Goal: Task Accomplishment & Management: Use online tool/utility

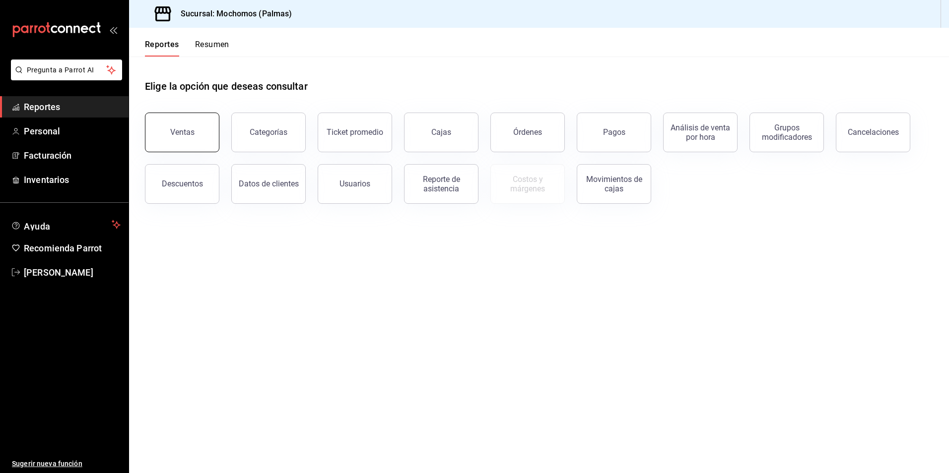
click at [202, 135] on button "Ventas" at bounding box center [182, 133] width 74 height 40
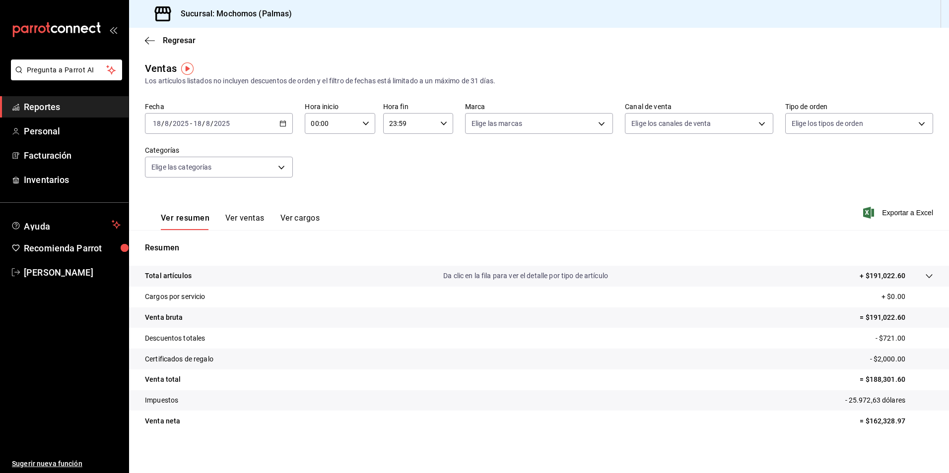
click at [281, 126] on icon "button" at bounding box center [282, 123] width 7 height 7
click at [187, 244] on span "Rango de fechas" at bounding box center [191, 243] width 77 height 10
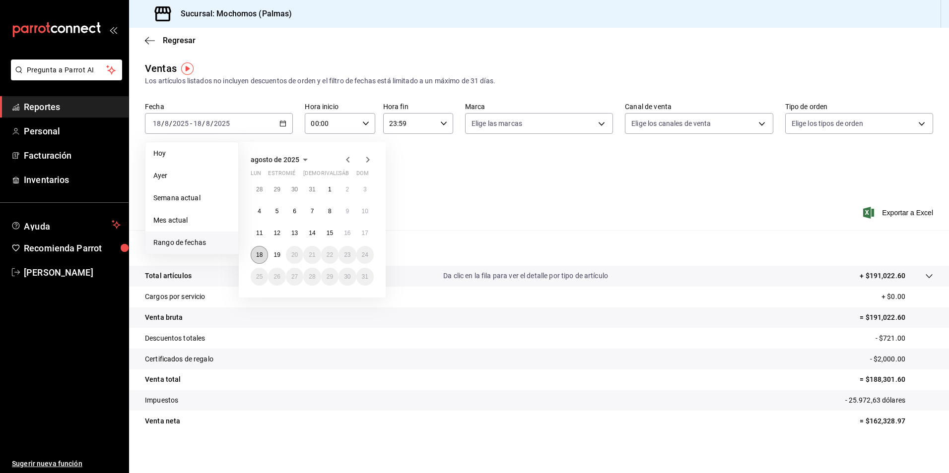
click at [259, 256] on abbr "18" at bounding box center [259, 255] width 6 height 7
click at [272, 255] on button "19" at bounding box center [276, 255] width 17 height 18
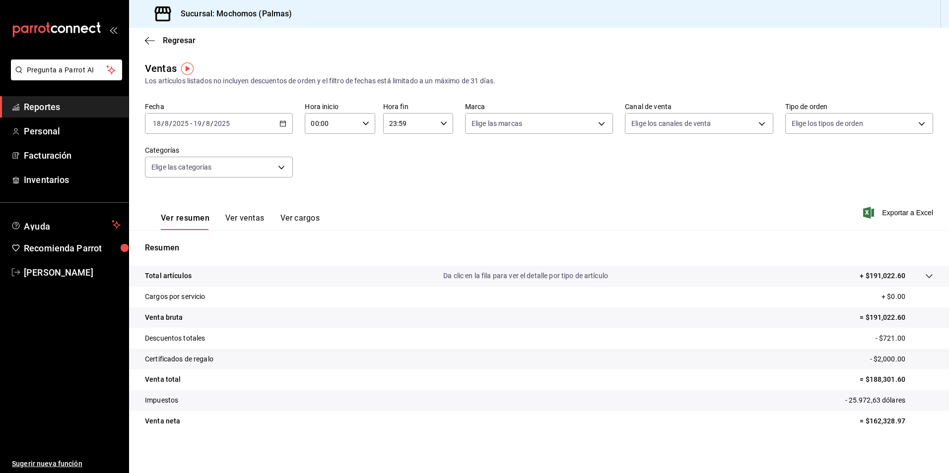
click at [362, 125] on icon "button" at bounding box center [365, 123] width 7 height 7
click at [323, 165] on span "05" at bounding box center [320, 169] width 19 height 8
type input "05:00"
click at [441, 124] on div at bounding box center [474, 236] width 949 height 473
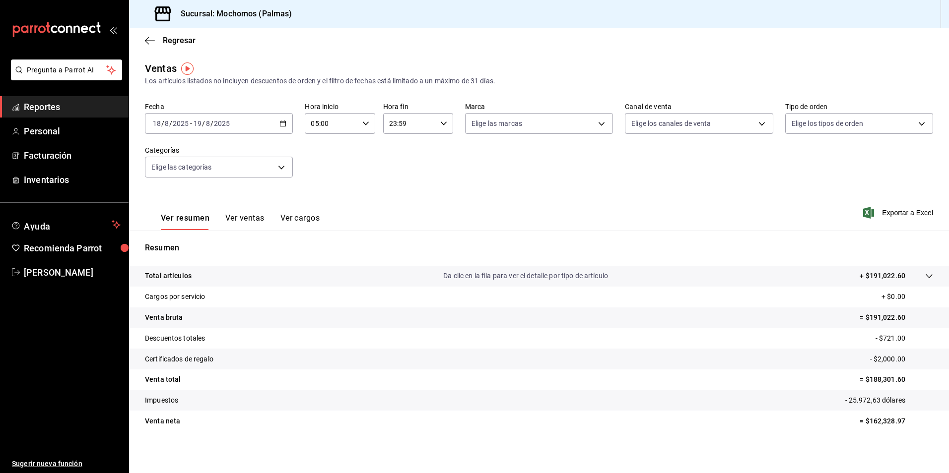
click at [441, 124] on \(Stroke\) "button" at bounding box center [444, 123] width 6 height 3
click at [441, 124] on div at bounding box center [474, 236] width 949 height 473
click at [599, 126] on body "Pregunta a Parrot AI Reportes Personal Facturación Inventarios Ayuda Recomienda…" at bounding box center [474, 236] width 949 height 473
click at [471, 198] on input "checkbox" at bounding box center [472, 195] width 9 height 9
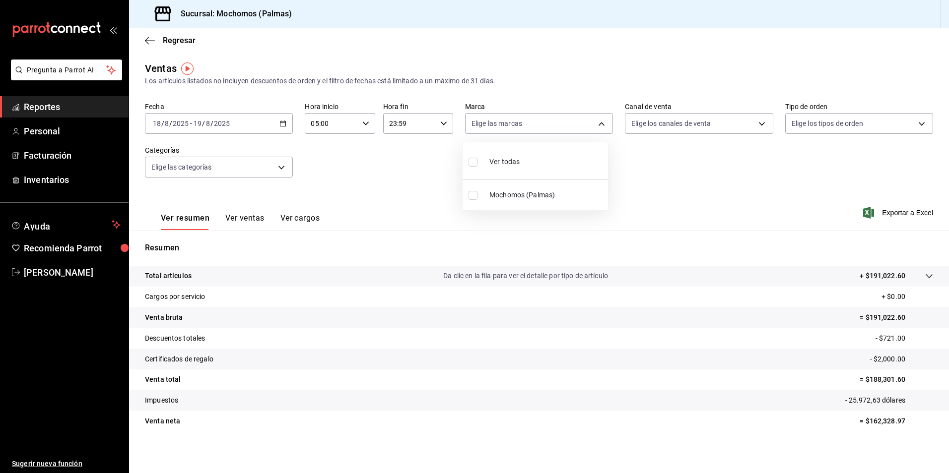
checkbox input "true"
type input "70f98016-ab90-4f26-81e6-ab4884d8d8a0"
checkbox input "true"
click at [753, 128] on div at bounding box center [474, 236] width 949 height 473
click at [736, 120] on body "Pregunta a Parrot AI Reportes Personal Facturación Inventarios Ayuda Recomienda…" at bounding box center [474, 236] width 949 height 473
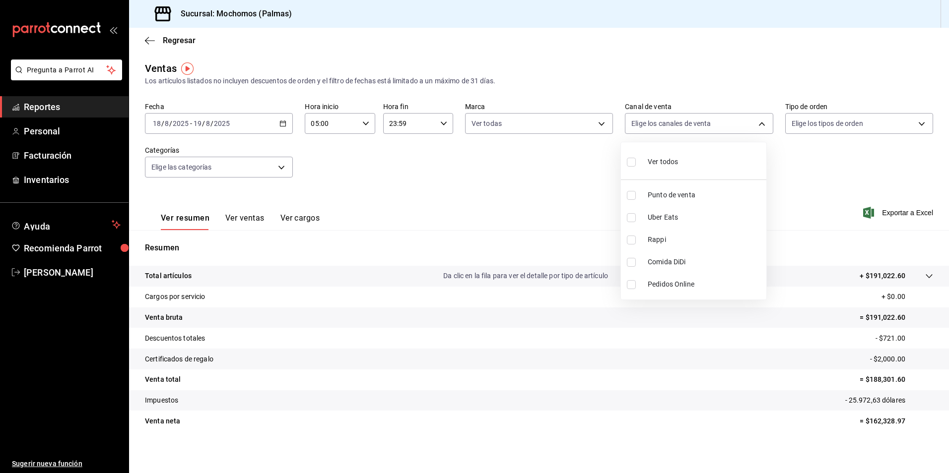
click at [627, 161] on input "checkbox" at bounding box center [631, 162] width 9 height 9
checkbox input "true"
type input "PARROT,UBER_EATS,RAPPI,DIDI_FOOD,ONLINE"
checkbox input "true"
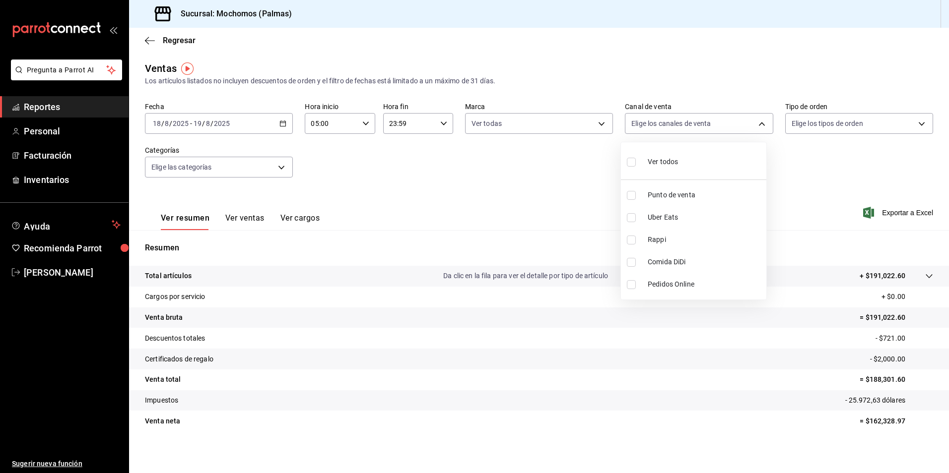
checkbox input "true"
click at [817, 119] on div at bounding box center [474, 236] width 949 height 473
click at [815, 128] on body "Pregunta a Parrot AI Reportes Personal Facturación Inventarios Ayuda Recomienda…" at bounding box center [474, 236] width 949 height 473
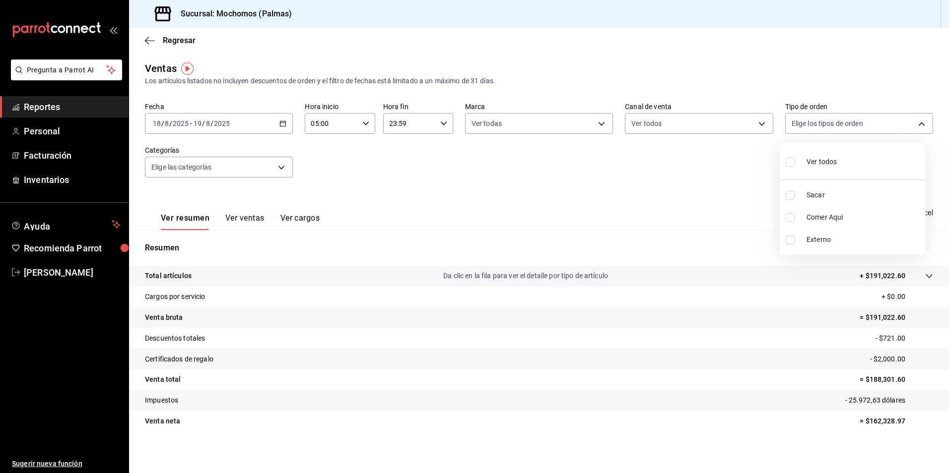
click at [790, 163] on input "checkbox" at bounding box center [789, 162] width 9 height 9
checkbox input "true"
type input "1406dacc-122d-474b-a961-72adf1b142d8,23052771-8e1b-43e3-b7da-1a661d939937,EXTER…"
checkbox input "true"
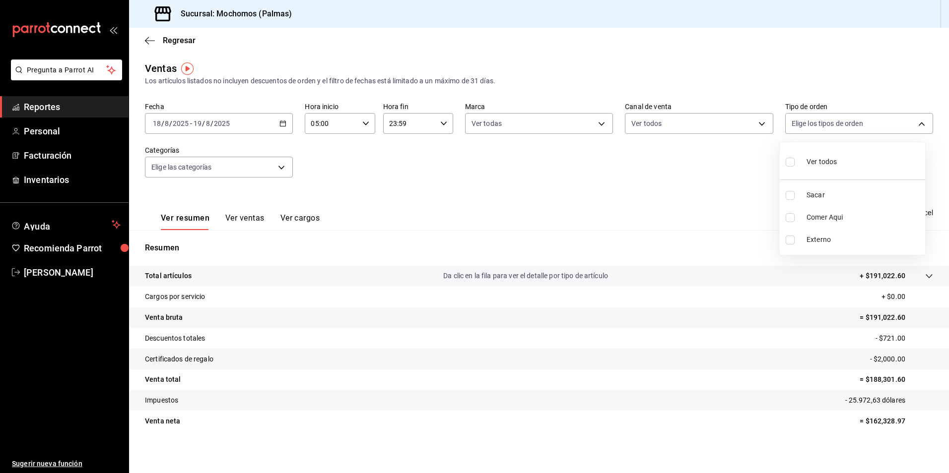
checkbox input "true"
click at [235, 171] on div at bounding box center [474, 236] width 949 height 473
click at [263, 168] on body "Pregunta a Parrot AI Reportes Personal Facturación Inventarios Ayuda Recomienda…" at bounding box center [474, 236] width 949 height 473
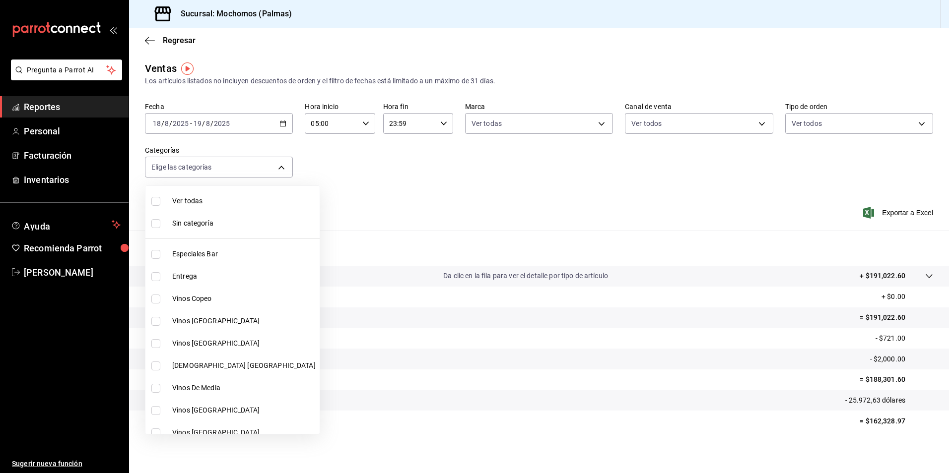
click at [153, 203] on input "checkbox" at bounding box center [155, 201] width 9 height 9
checkbox input "true"
type input "bf8485d7-e0cc-45c4-ab71-007f8ecc3e56,b9965cb2-92ec-4840-853f-0e08f184e216,7b542…"
checkbox input "true"
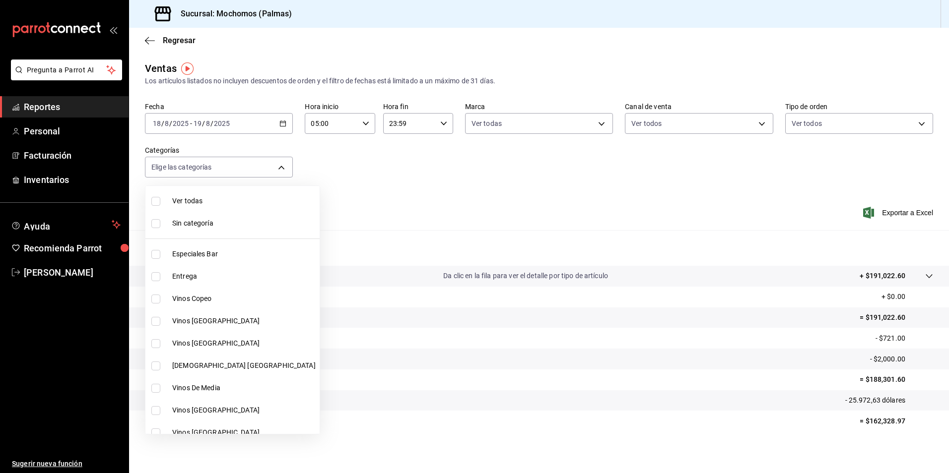
checkbox input "true"
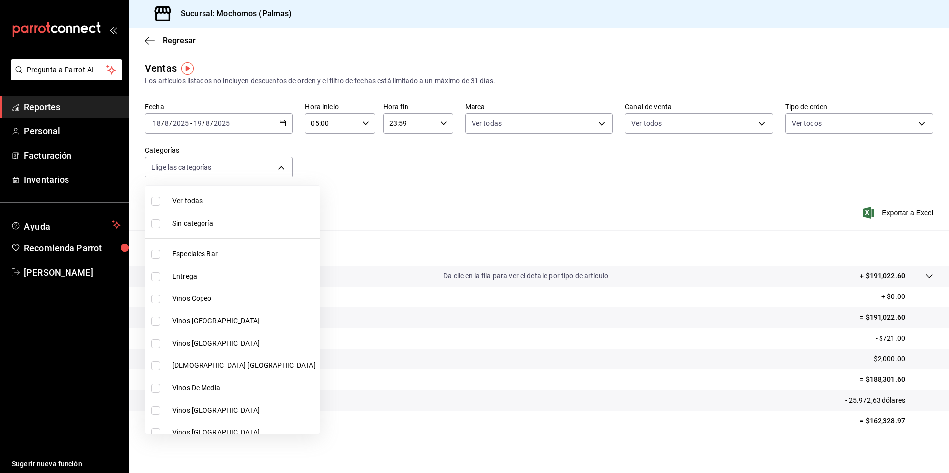
checkbox input "true"
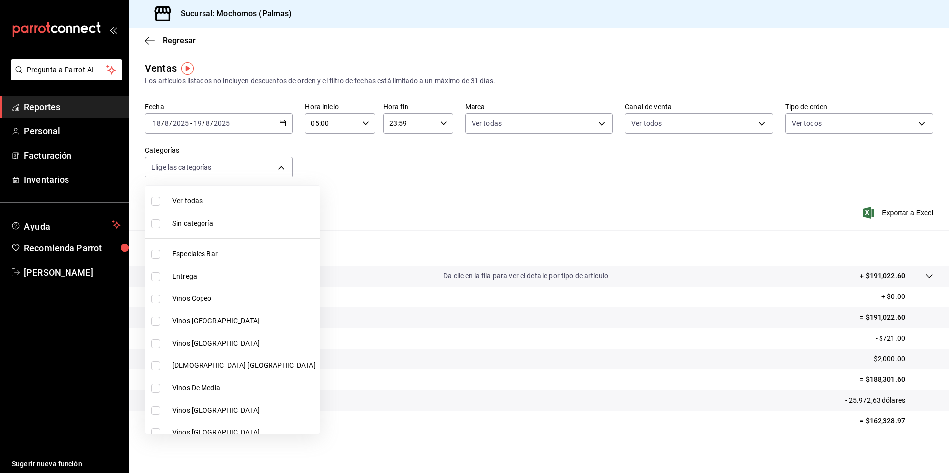
checkbox input "true"
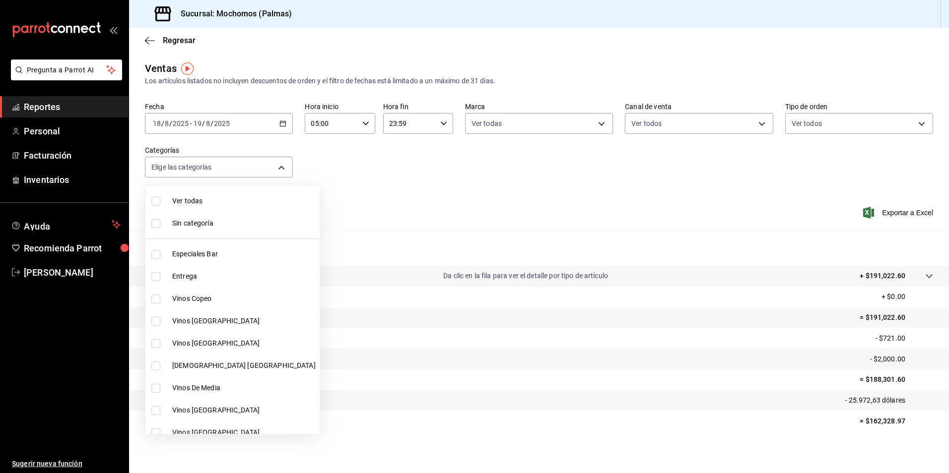
checkbox input "true"
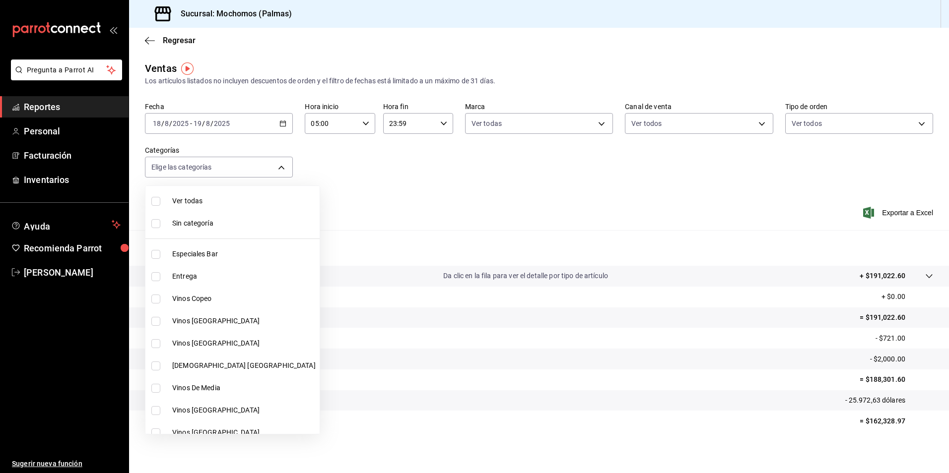
checkbox input "true"
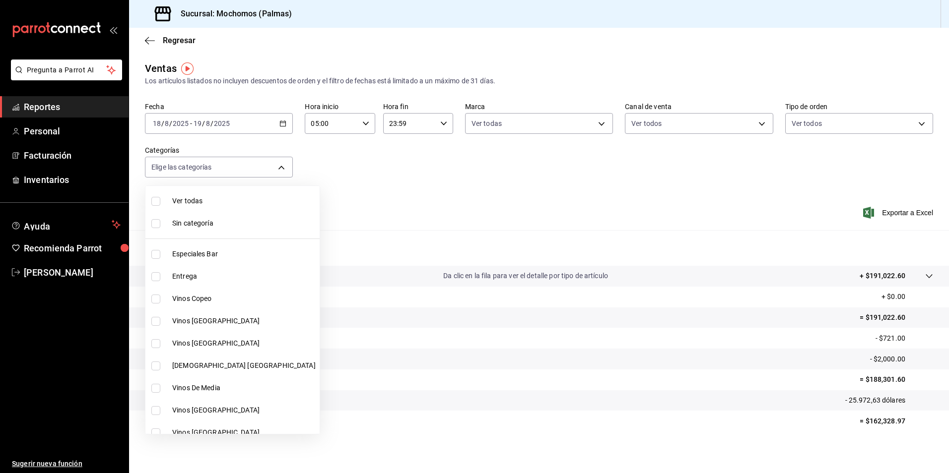
checkbox input "true"
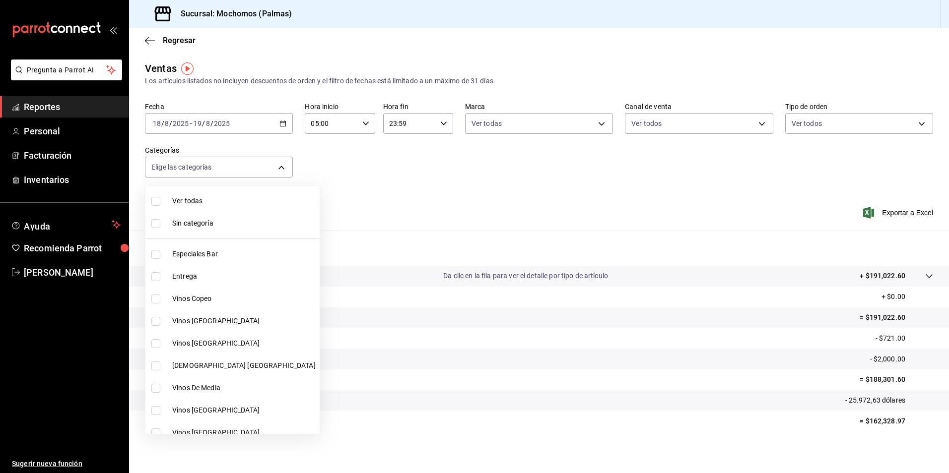
checkbox input "true"
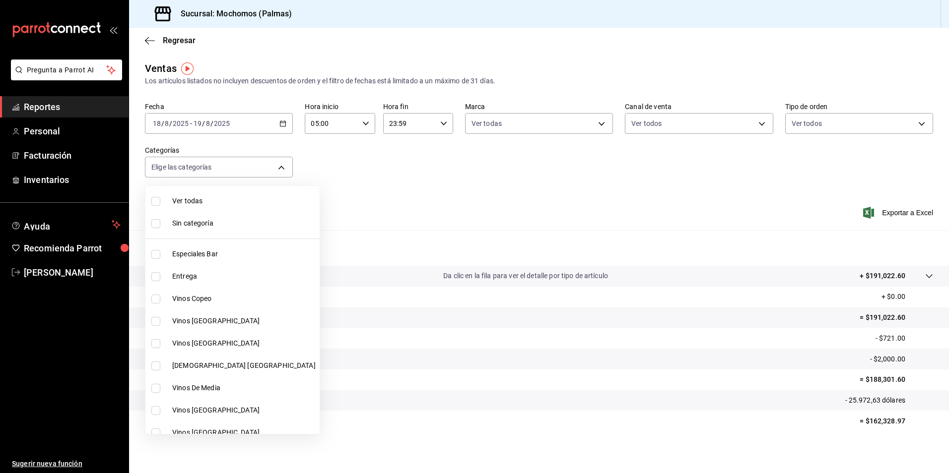
checkbox input "true"
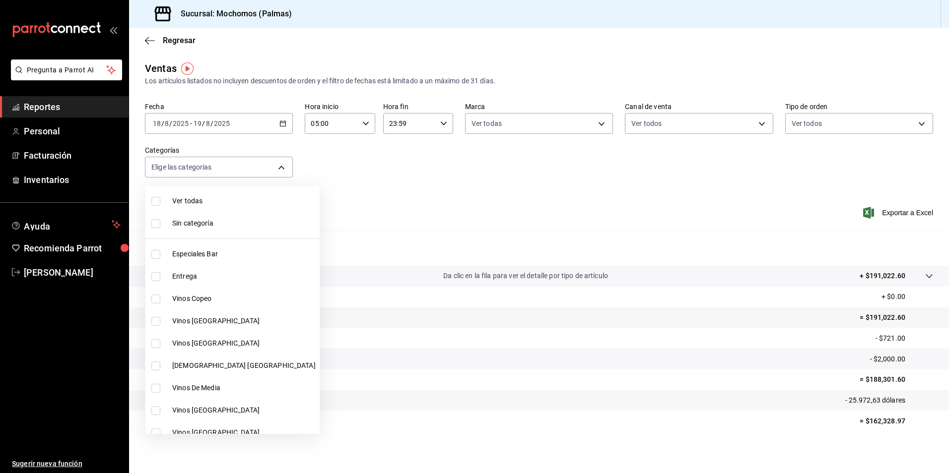
checkbox input "true"
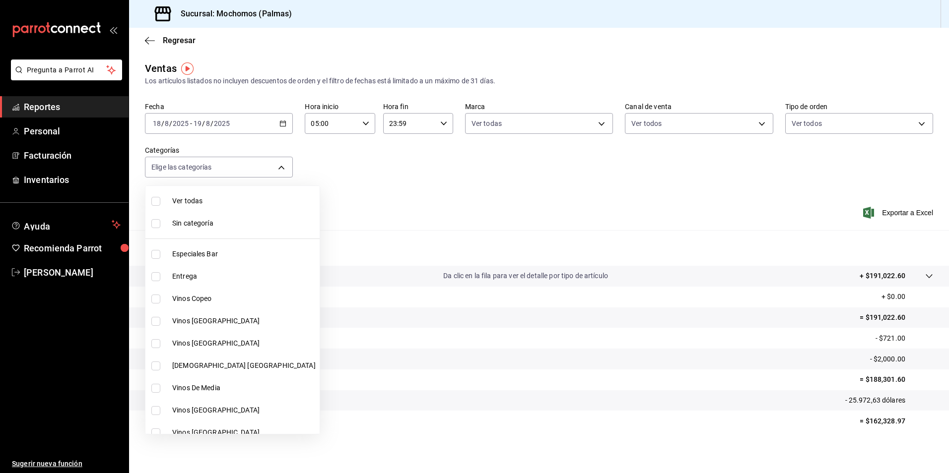
checkbox input "true"
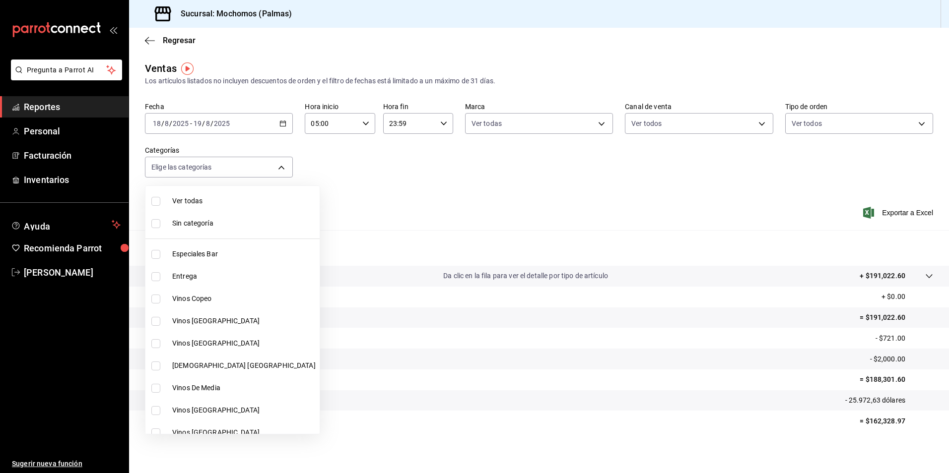
checkbox input "true"
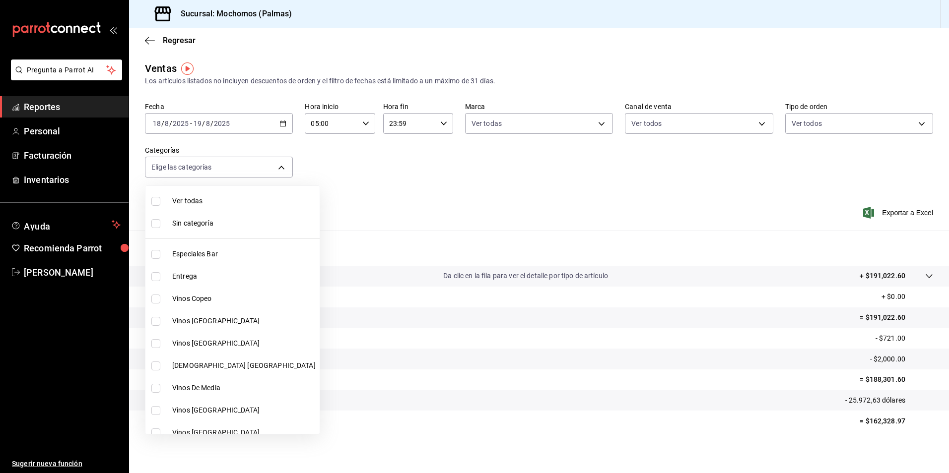
checkbox input "true"
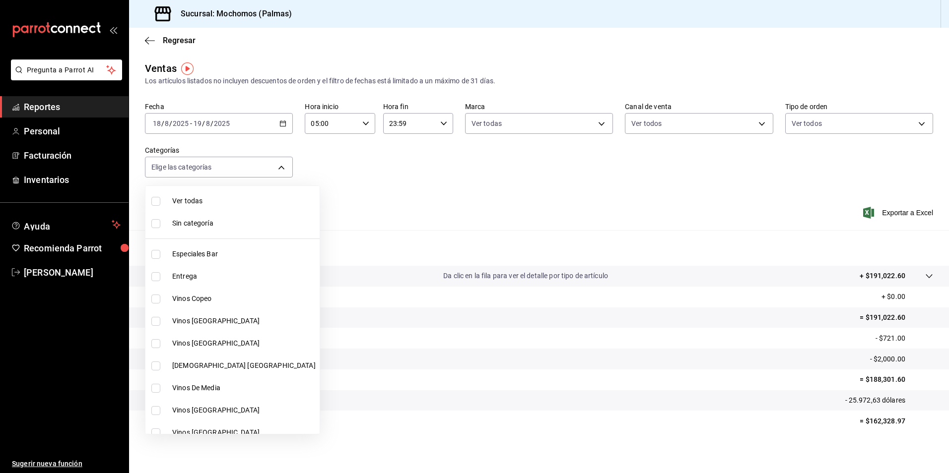
checkbox input "true"
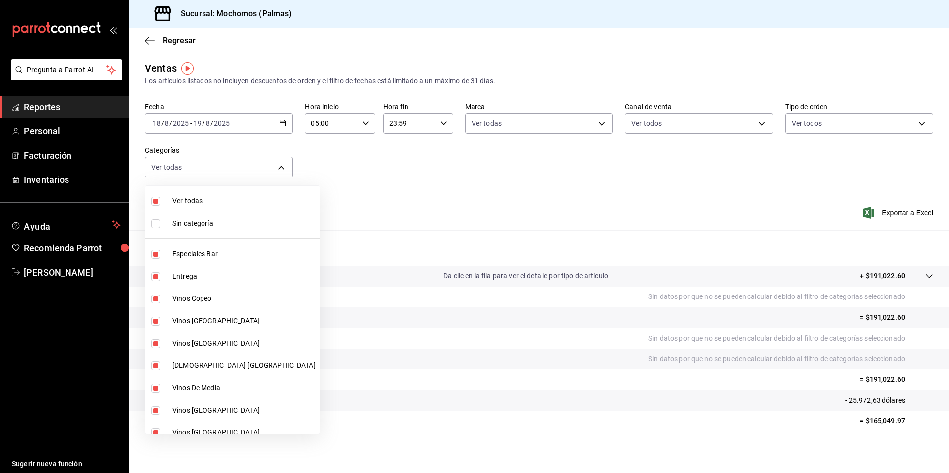
click at [385, 198] on div at bounding box center [474, 236] width 949 height 473
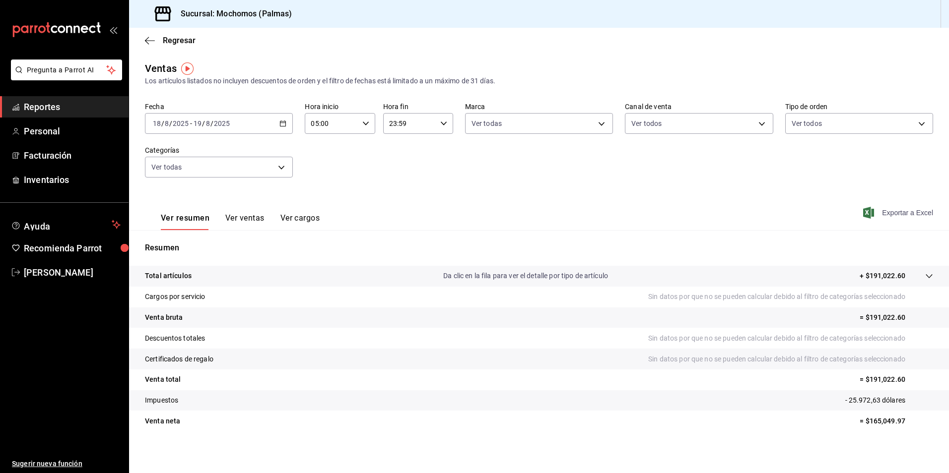
click at [916, 214] on font "Exportar a Excel" at bounding box center [907, 213] width 51 height 8
